Goal: Find specific page/section: Find specific page/section

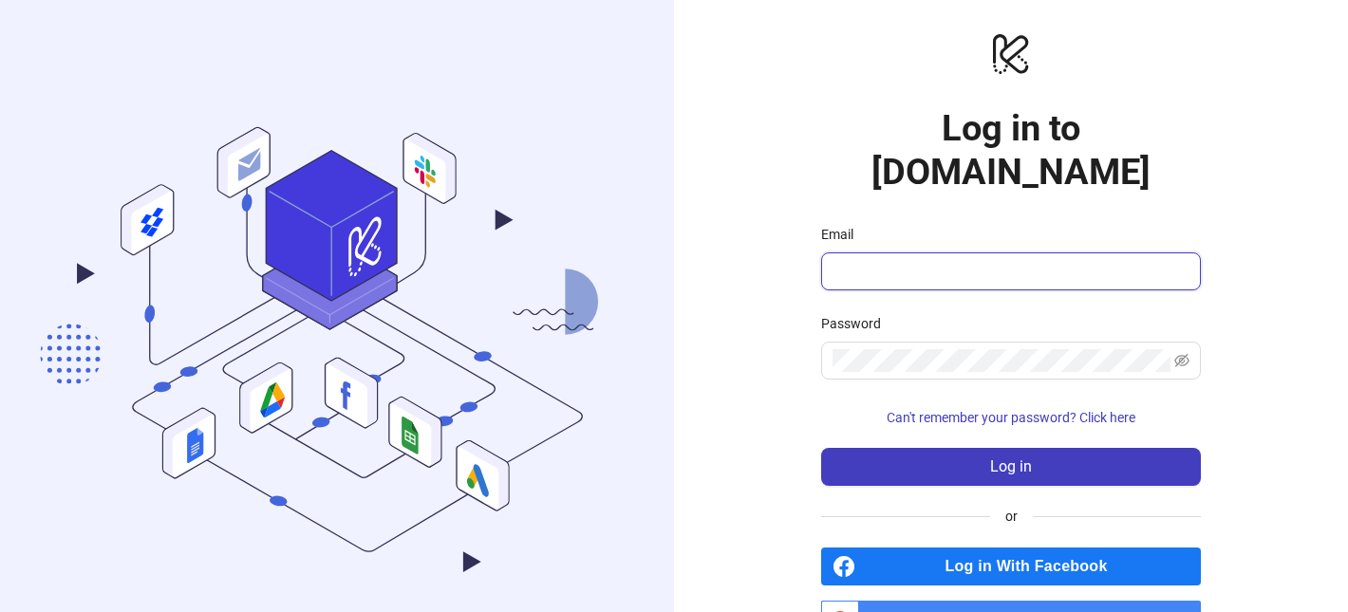
click at [1005, 260] on input "Email" at bounding box center [1008, 271] width 353 height 23
type input "**********"
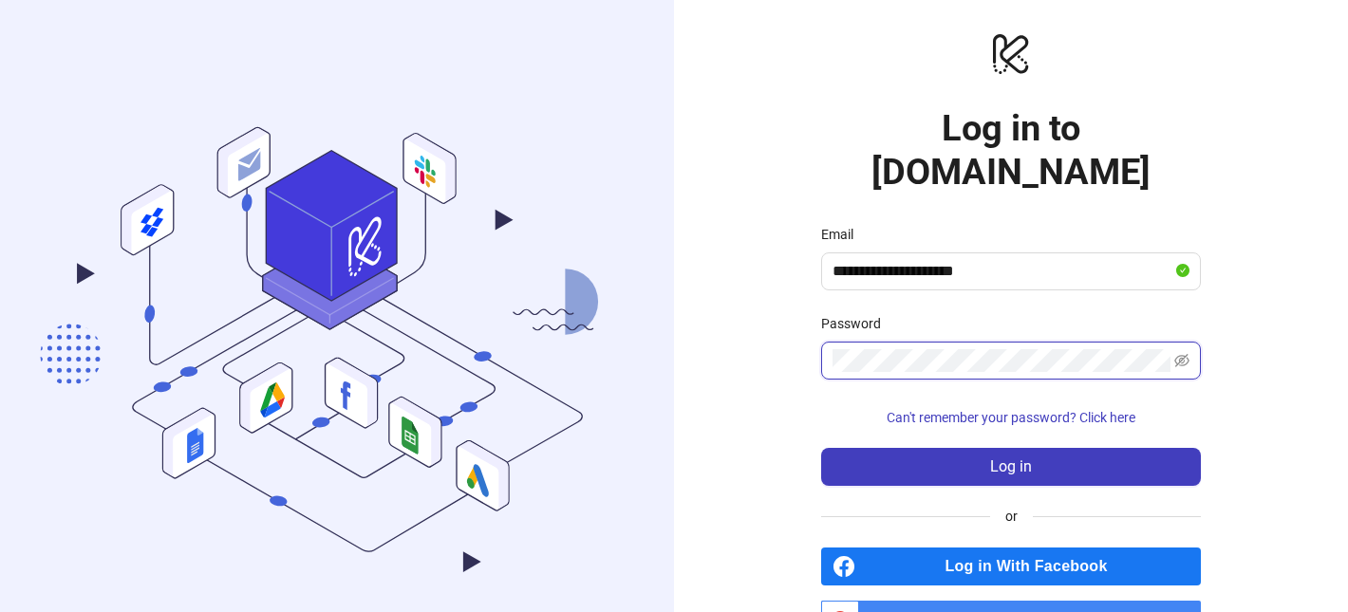
click at [821, 448] on button "Log in" at bounding box center [1011, 467] width 380 height 38
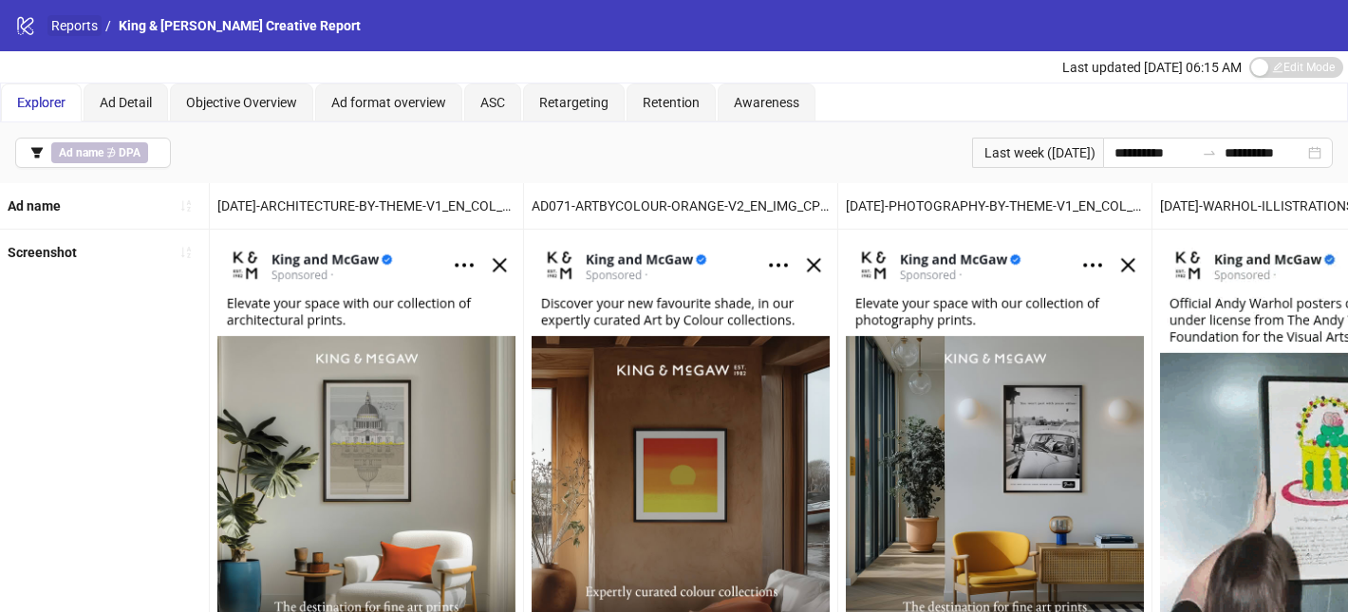
click at [87, 23] on link "Reports" at bounding box center [74, 25] width 54 height 21
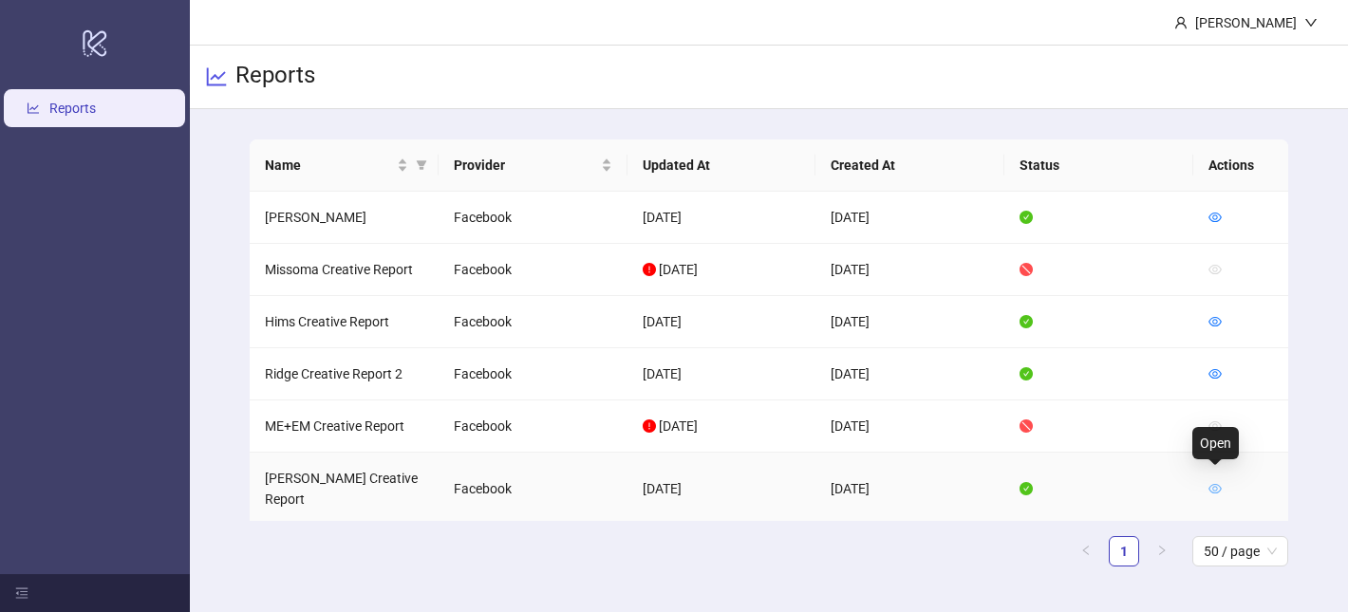
click at [1218, 484] on icon "eye" at bounding box center [1214, 488] width 13 height 9
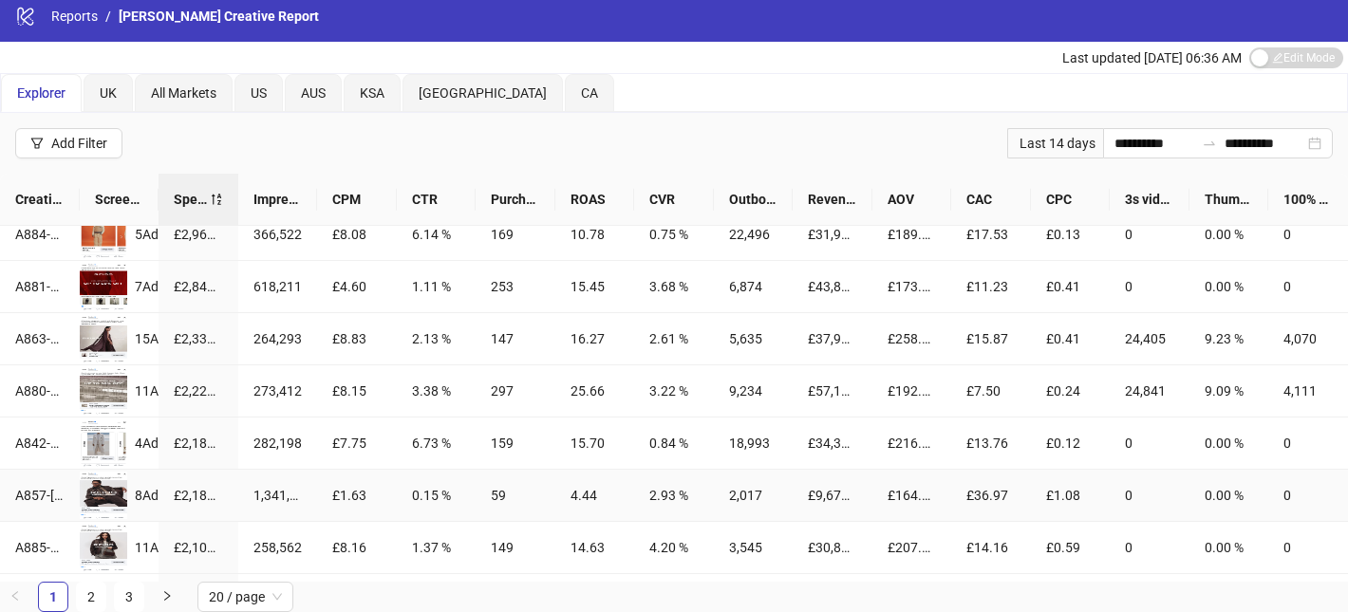
scroll to position [437, 0]
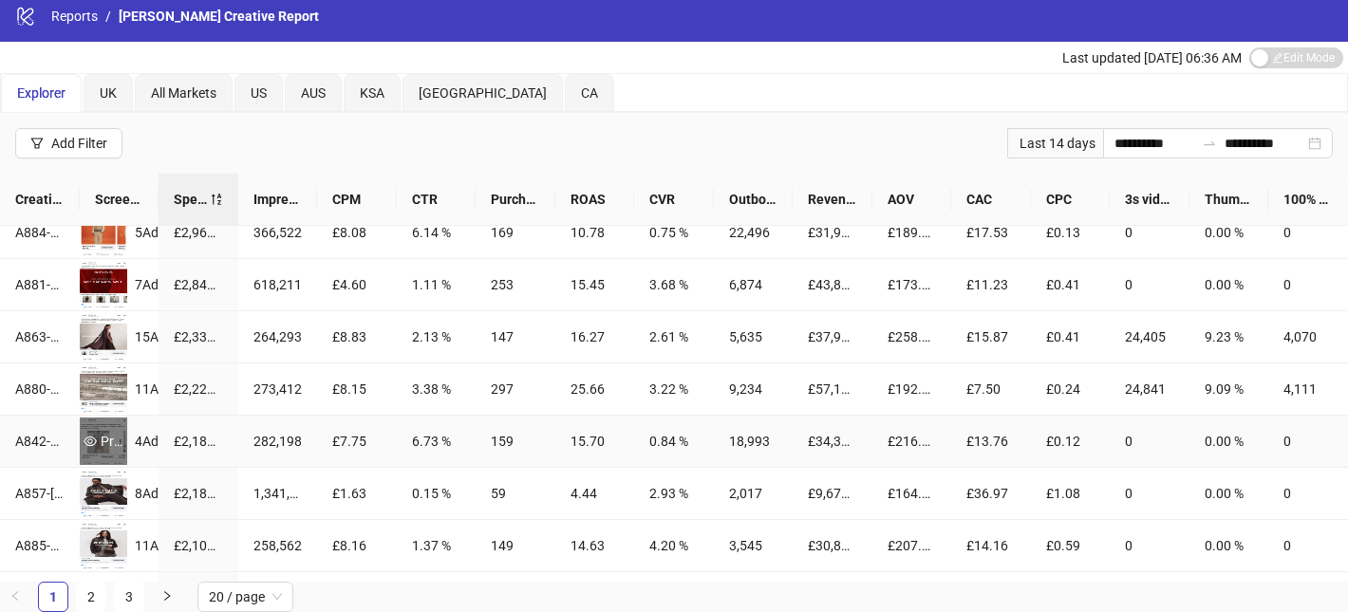
click at [108, 438] on div "Preview" at bounding box center [103, 441] width 47 height 21
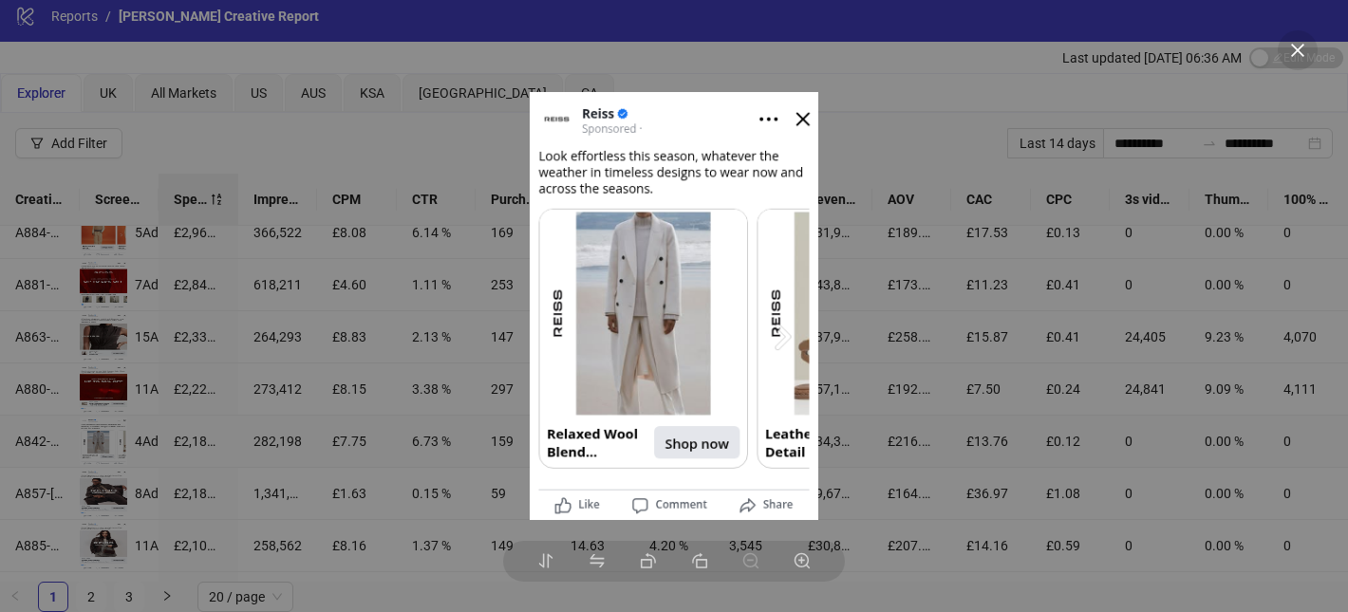
click at [394, 350] on div at bounding box center [674, 306] width 1348 height 612
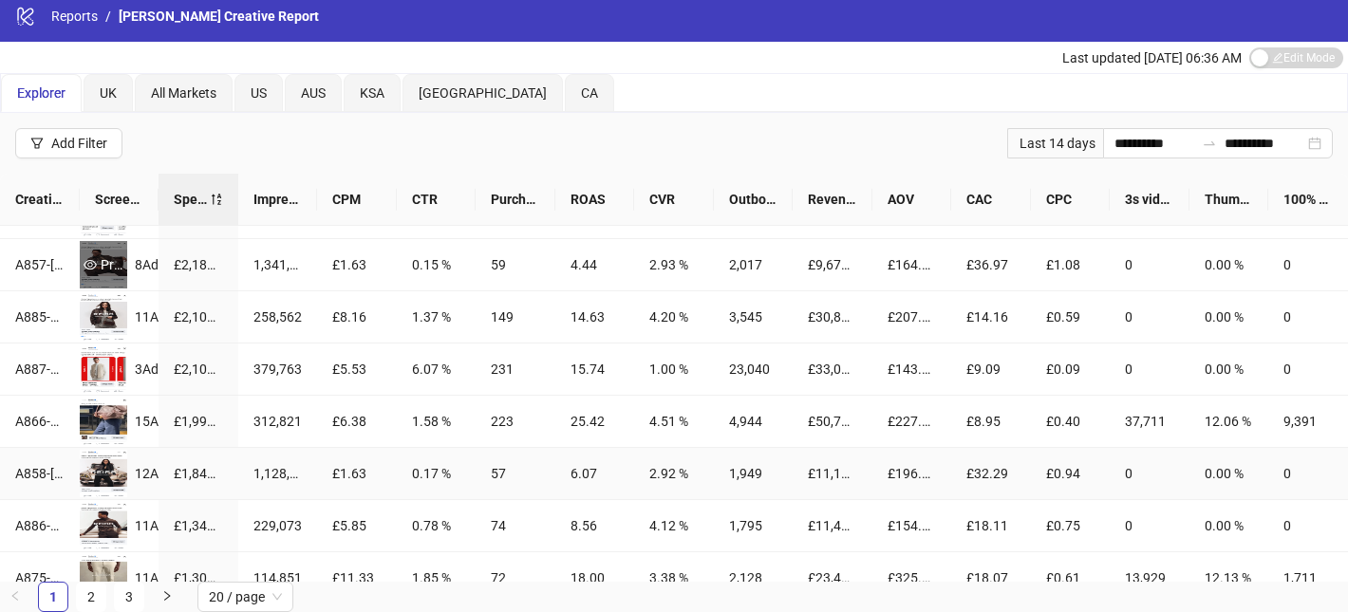
scroll to position [722, 0]
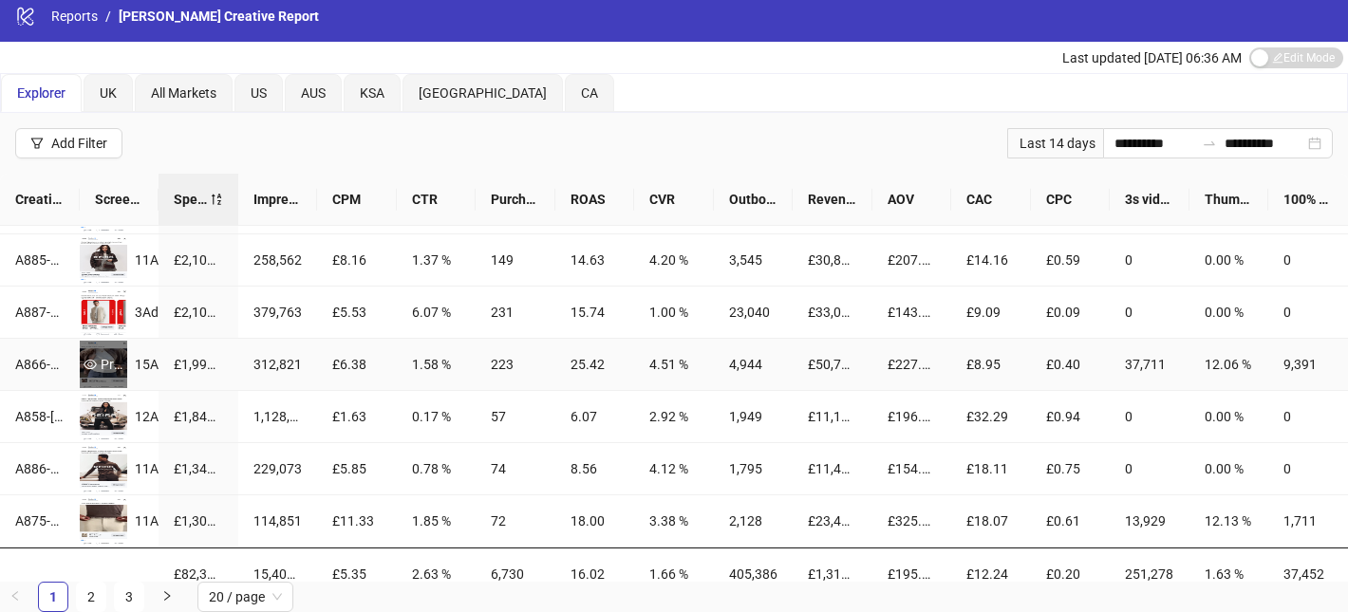
click at [105, 363] on div "Preview" at bounding box center [103, 364] width 47 height 21
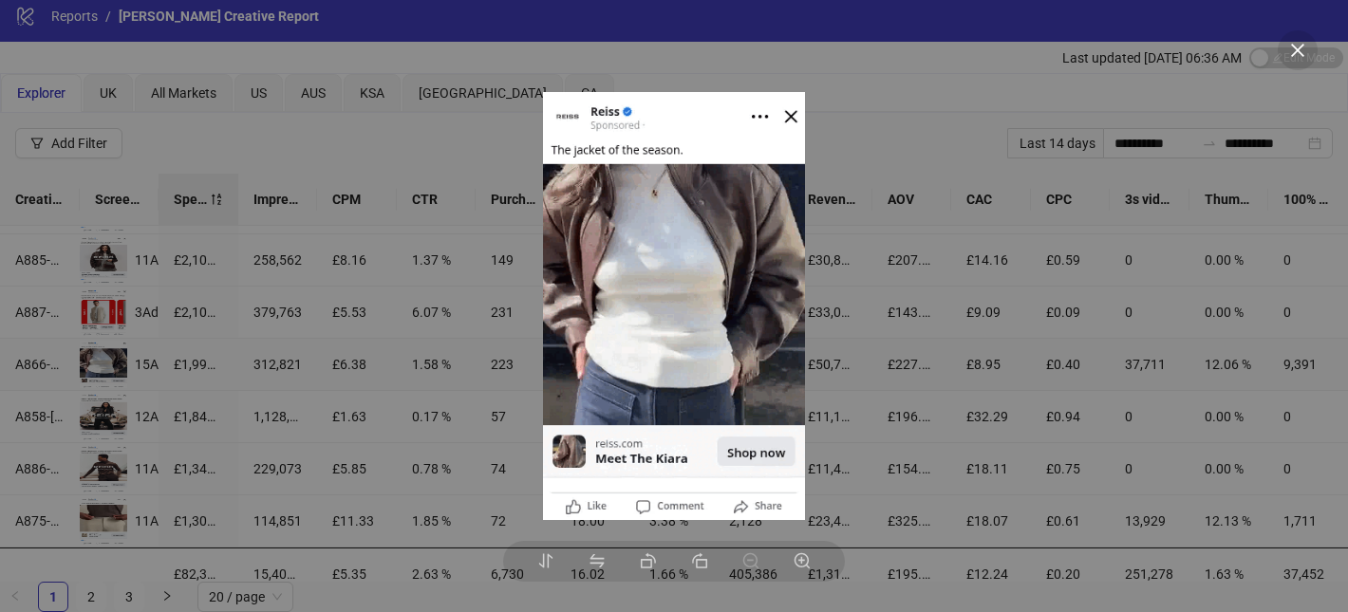
click at [334, 344] on div at bounding box center [674, 306] width 1348 height 612
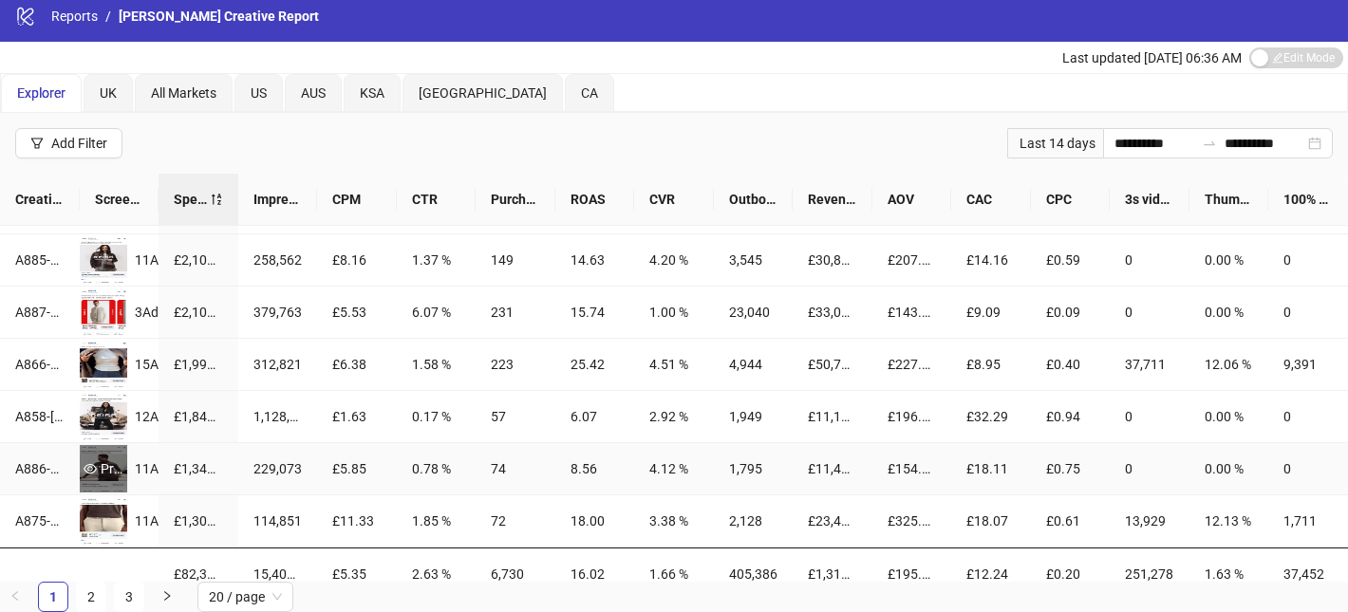
scroll to position [741, 0]
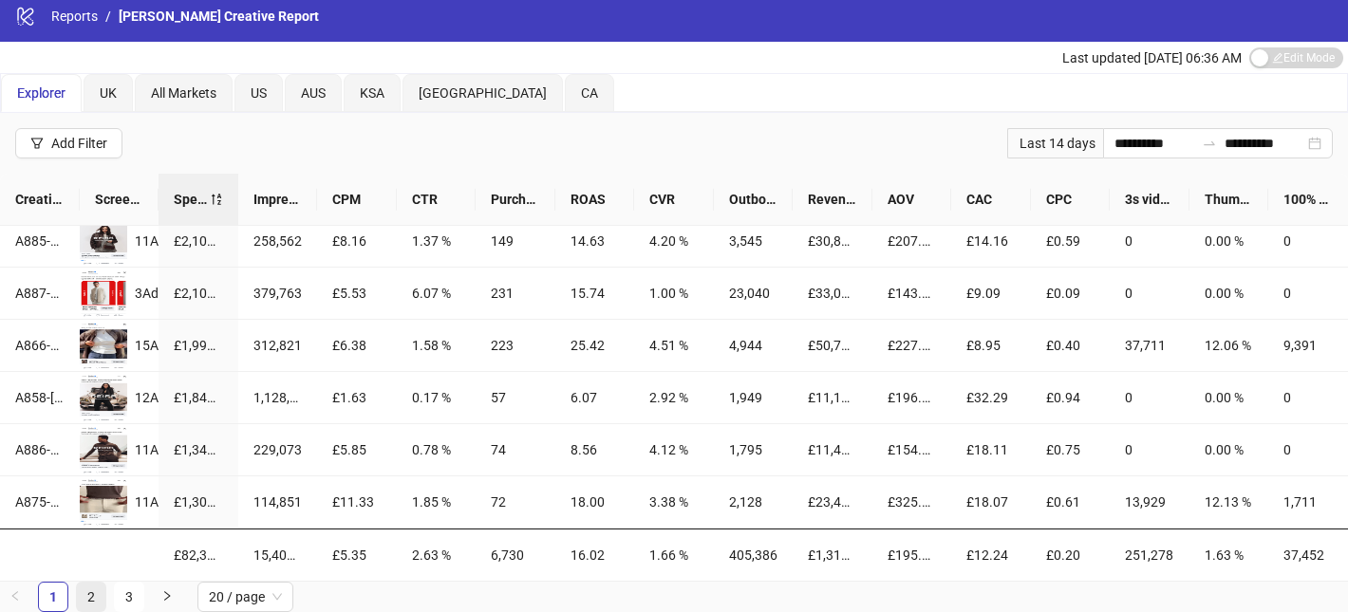
click at [85, 597] on link "2" at bounding box center [91, 597] width 28 height 28
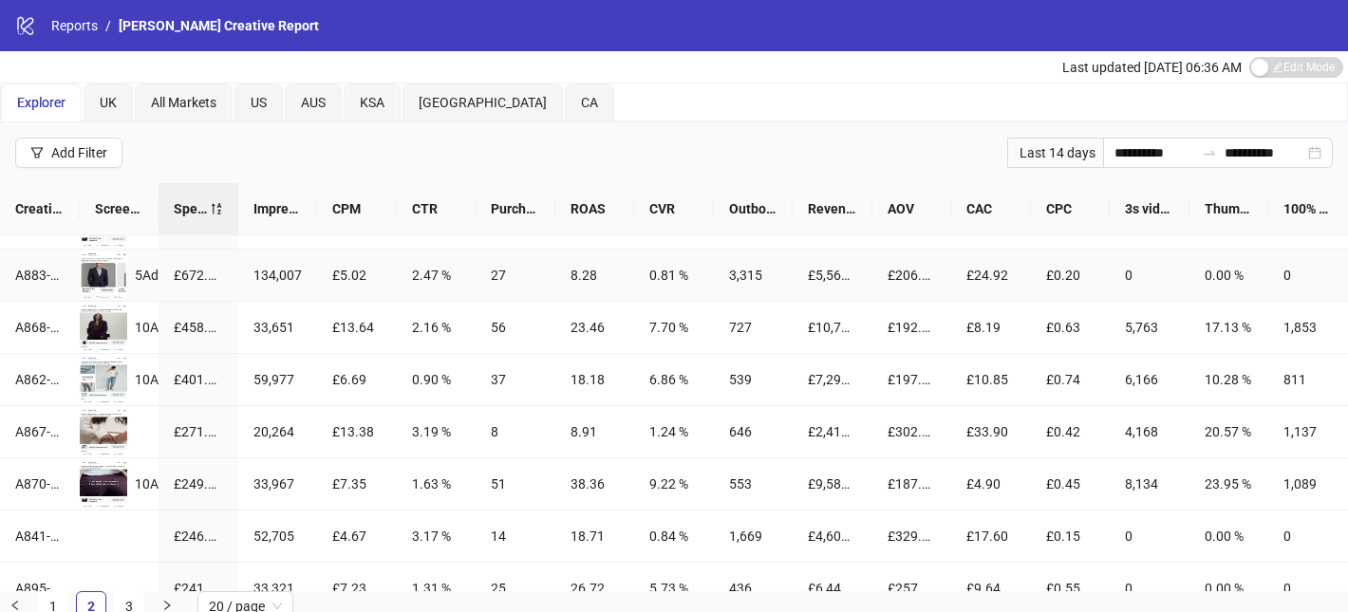
scroll to position [0, 0]
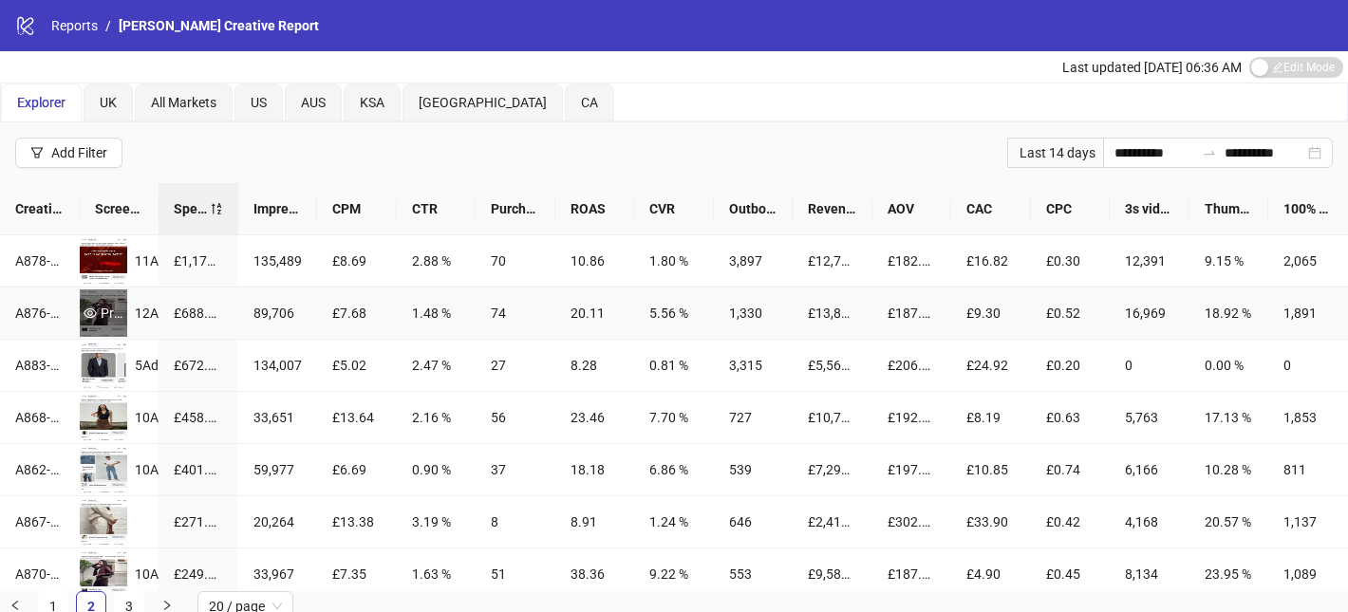
click at [100, 310] on div "Preview" at bounding box center [103, 313] width 47 height 21
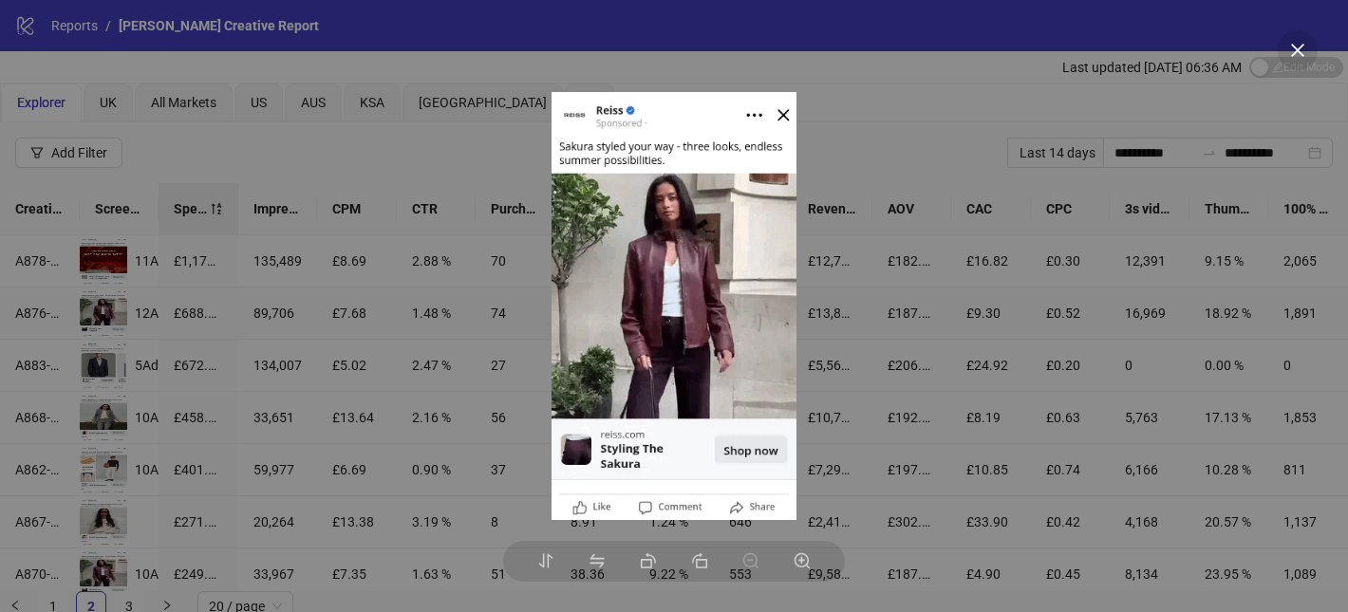
click at [58, 293] on div at bounding box center [674, 306] width 1348 height 612
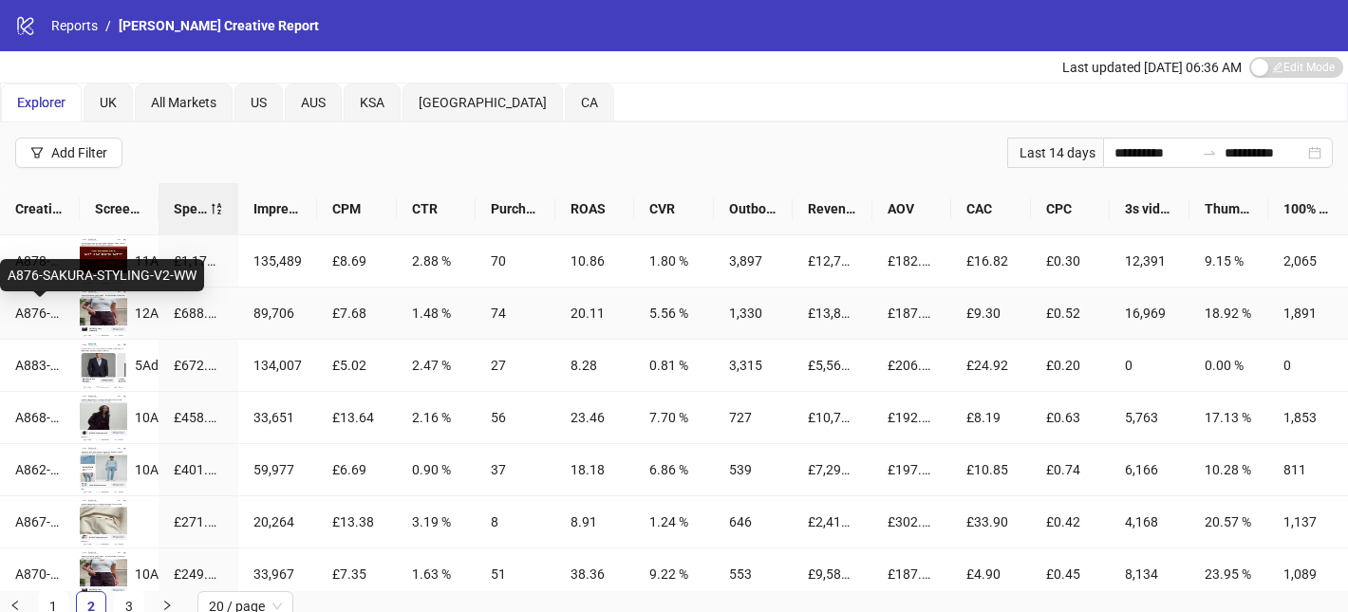
click at [37, 319] on div "A876-SAKURA-STYLING-V2-WW" at bounding box center [39, 313] width 49 height 21
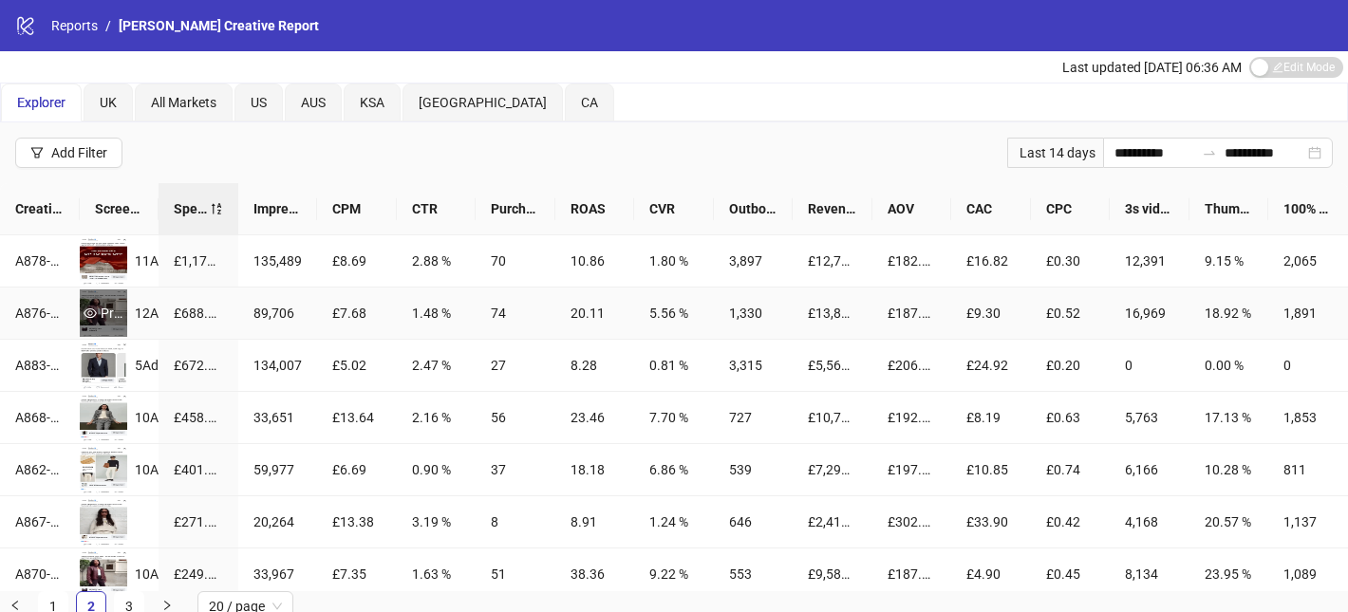
click at [109, 310] on div "Preview" at bounding box center [103, 313] width 47 height 21
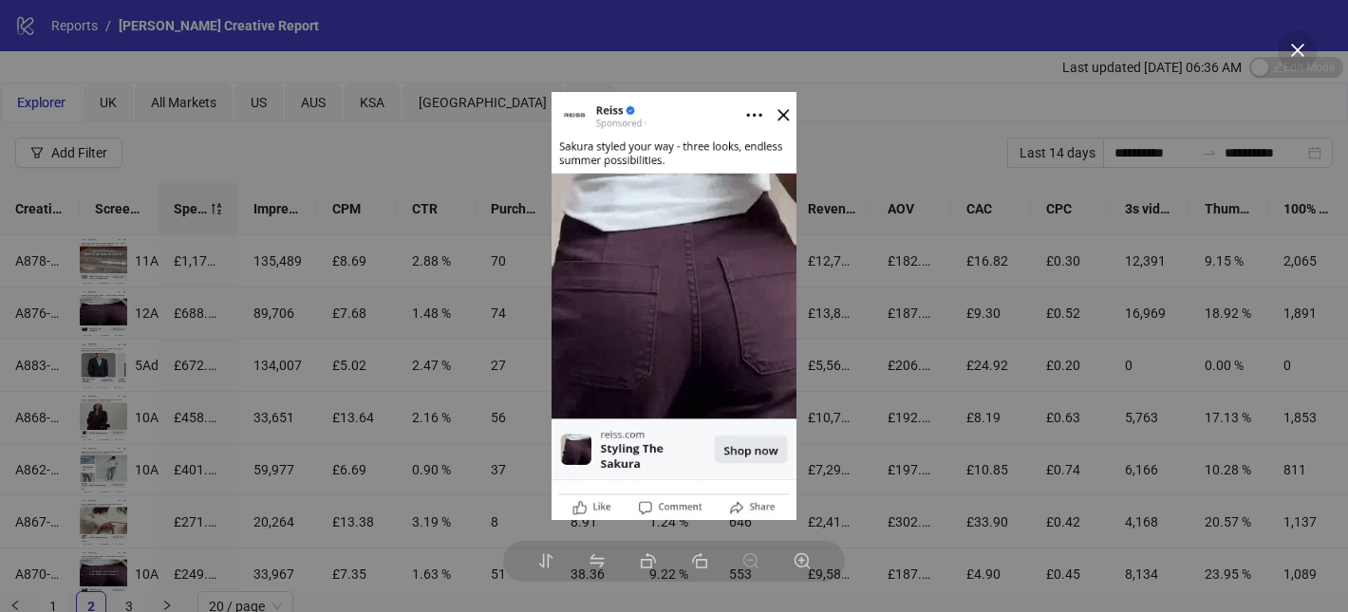
click at [204, 346] on div at bounding box center [674, 306] width 1348 height 612
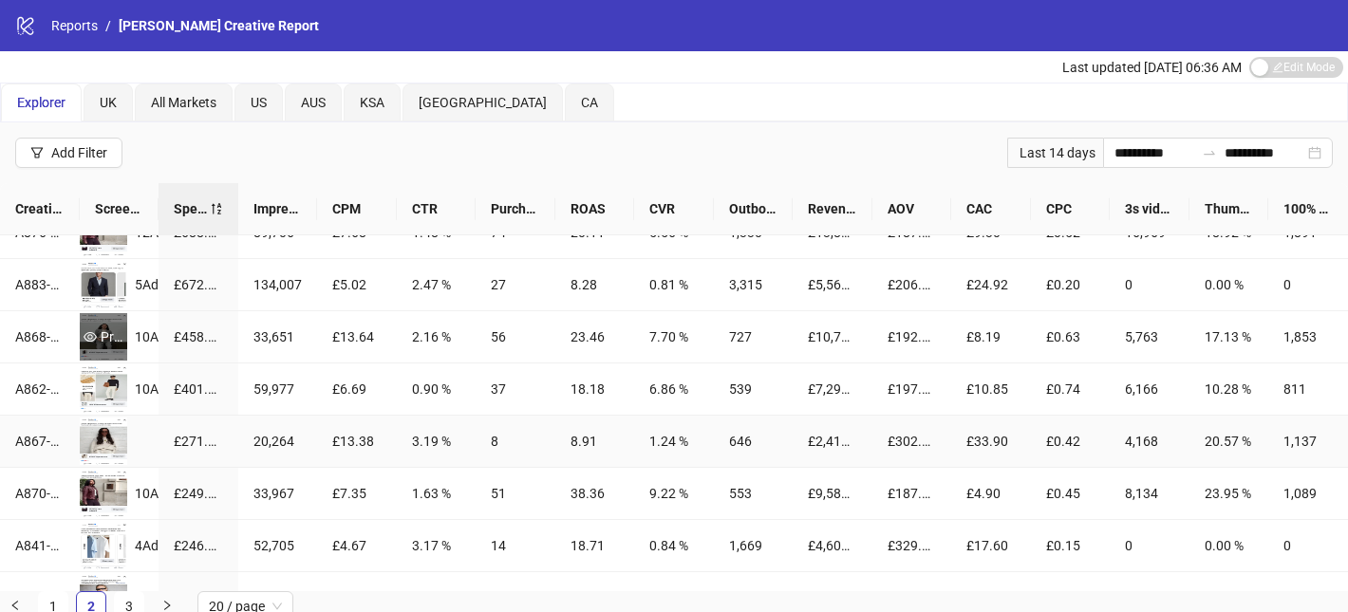
scroll to position [106, 0]
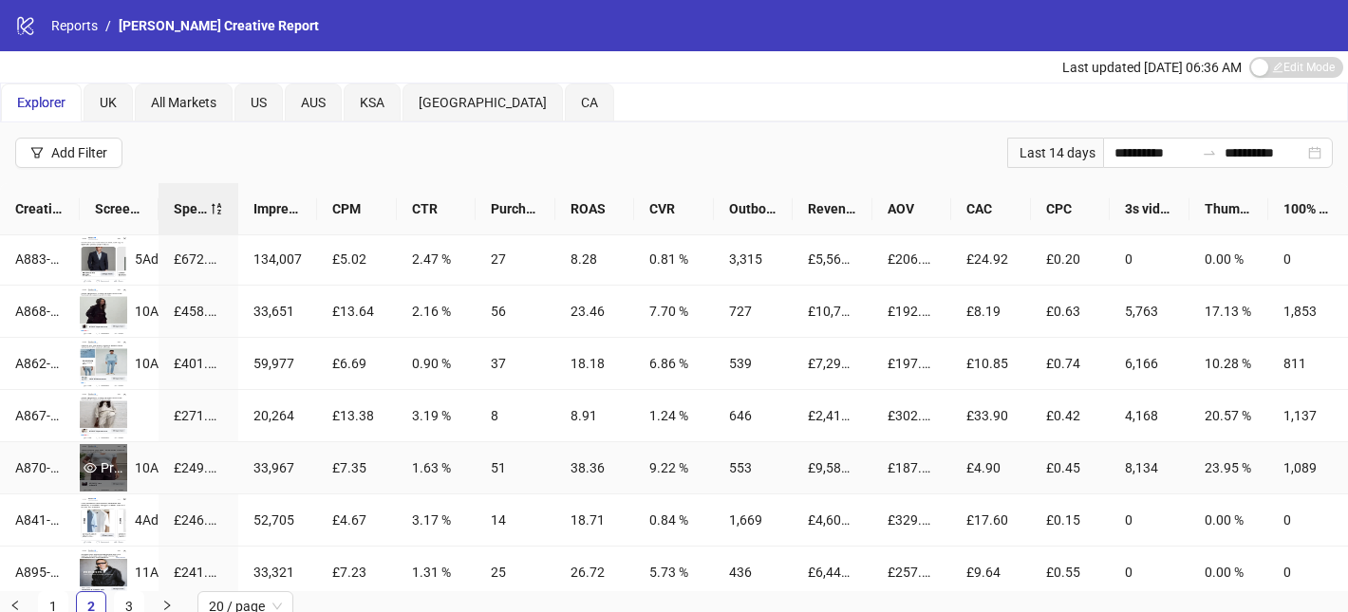
click at [109, 468] on div "Preview" at bounding box center [103, 467] width 47 height 21
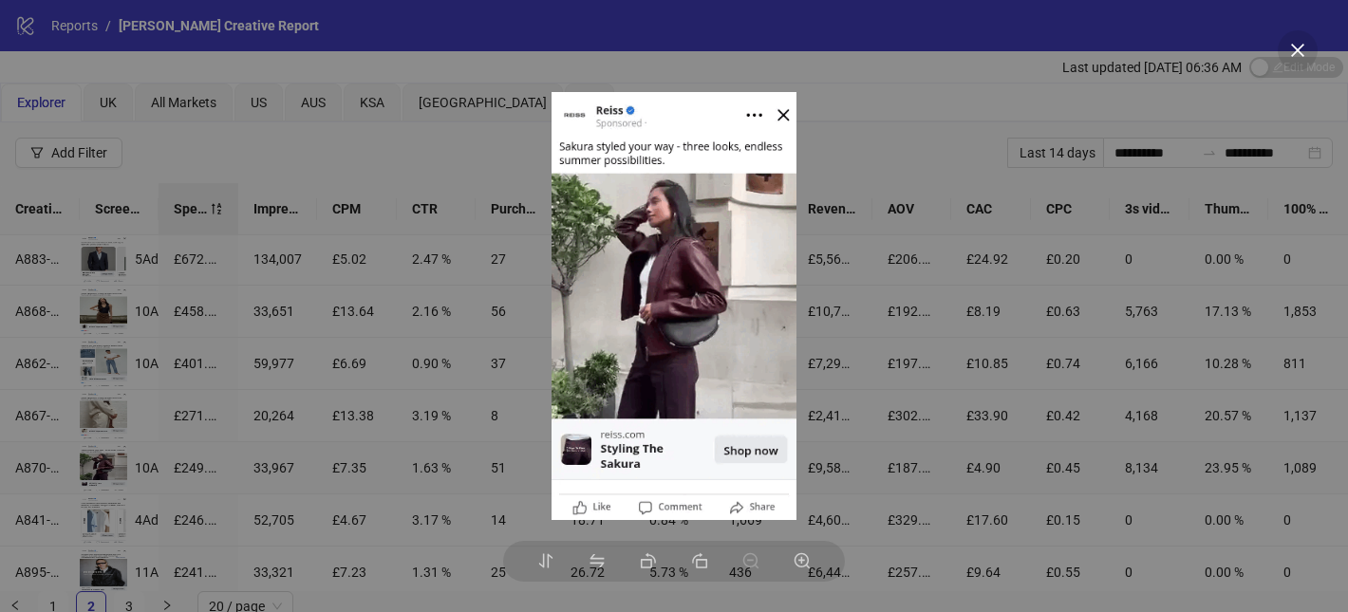
click at [214, 469] on div at bounding box center [674, 306] width 1348 height 612
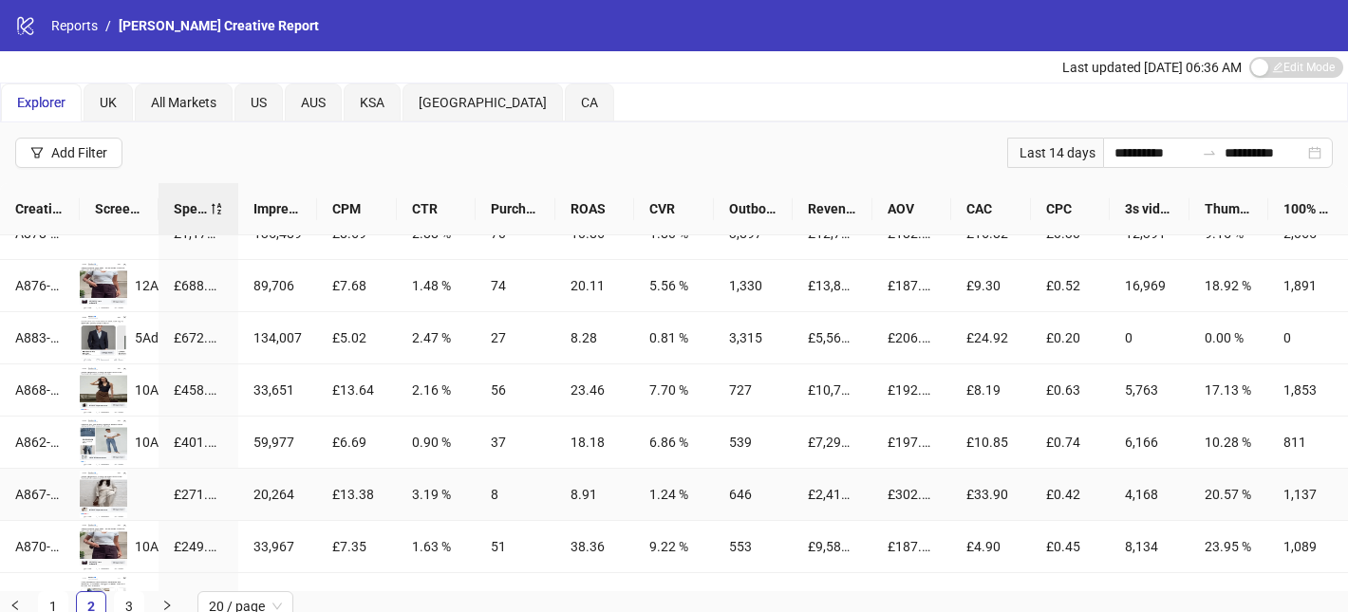
scroll to position [27, 0]
click at [98, 543] on div "Preview" at bounding box center [103, 547] width 47 height 21
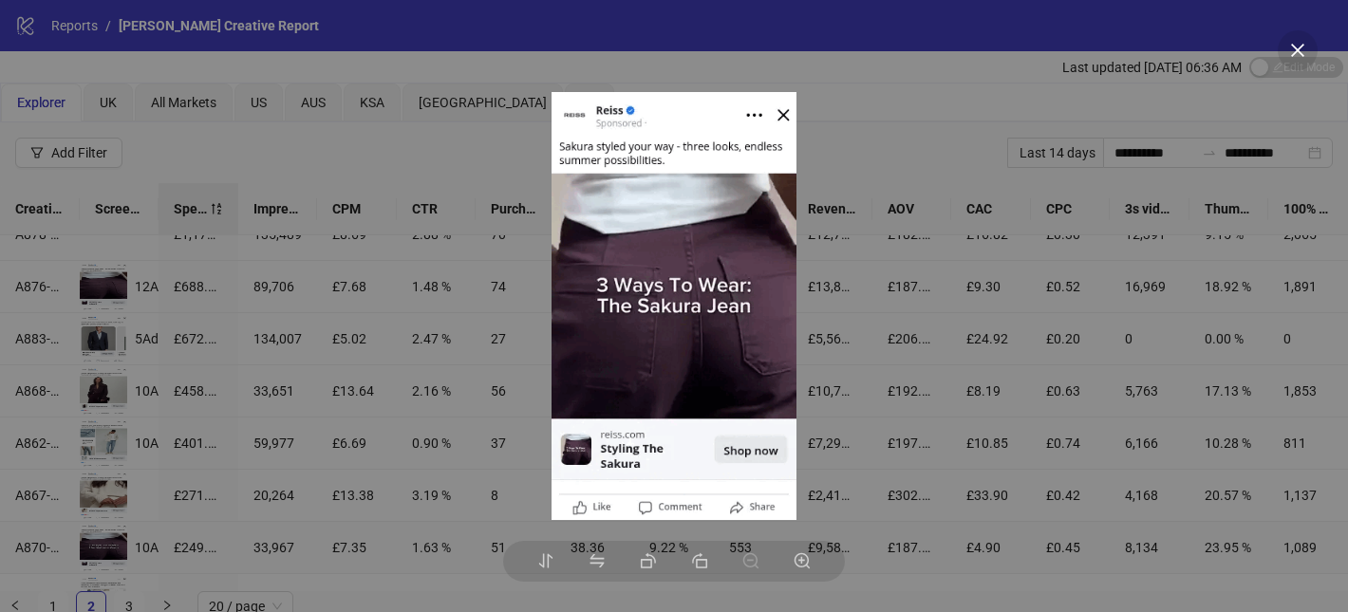
click at [432, 307] on div at bounding box center [674, 306] width 1348 height 612
